Goal: Transaction & Acquisition: Purchase product/service

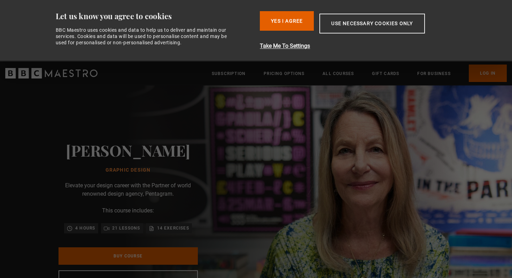
scroll to position [0, 55]
click at [338, 25] on button "Use necessary cookies only" at bounding box center [371, 24] width 105 height 20
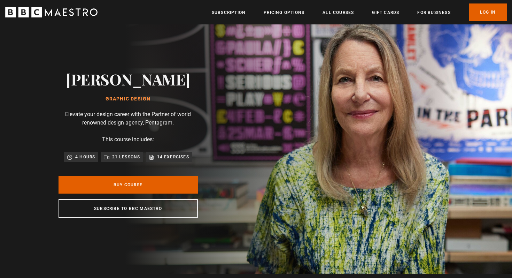
scroll to position [11, 0]
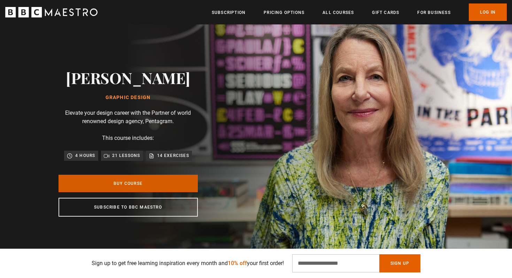
click at [155, 185] on link "Buy Course" at bounding box center [128, 182] width 139 height 17
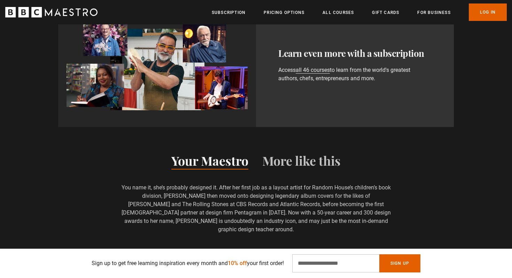
scroll to position [0, 91]
